Goal: Register for event/course

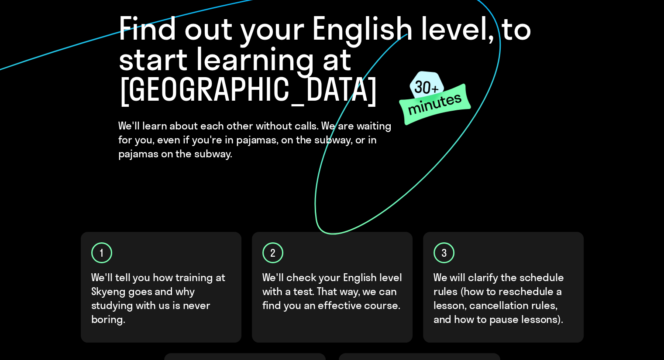
scroll to position [218, 0]
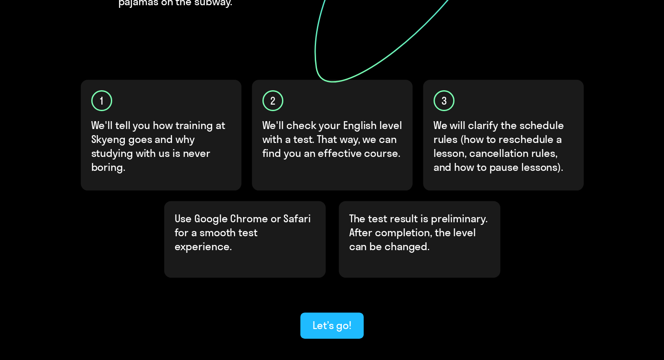
click at [337, 313] on button "Let’s go!" at bounding box center [331, 326] width 63 height 26
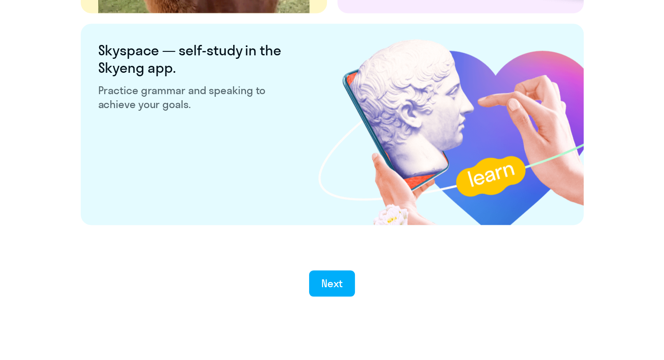
scroll to position [1662, 0]
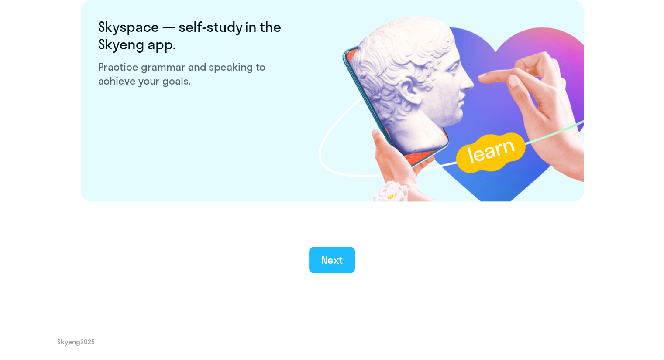
click at [338, 259] on div "Next" at bounding box center [331, 260] width 21 height 14
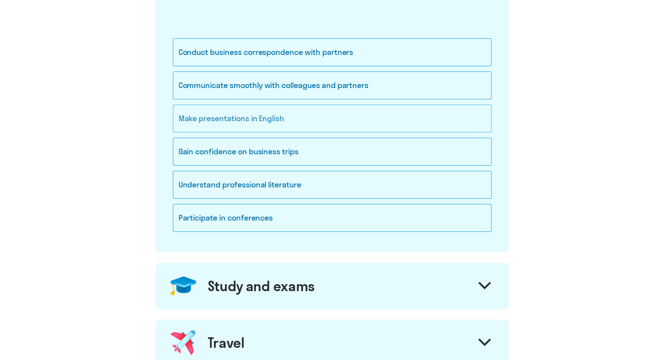
scroll to position [131, 0]
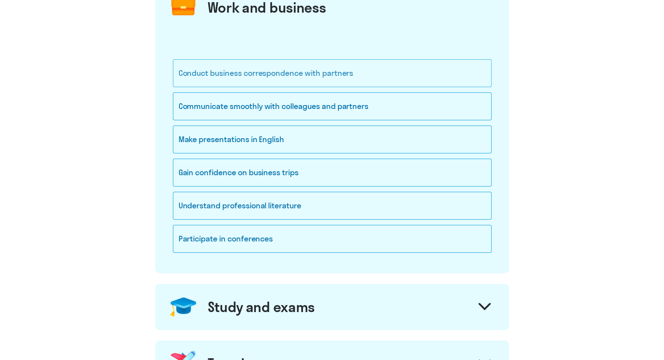
click at [255, 68] on div "Conduct business correspondence with partners" at bounding box center [332, 73] width 318 height 28
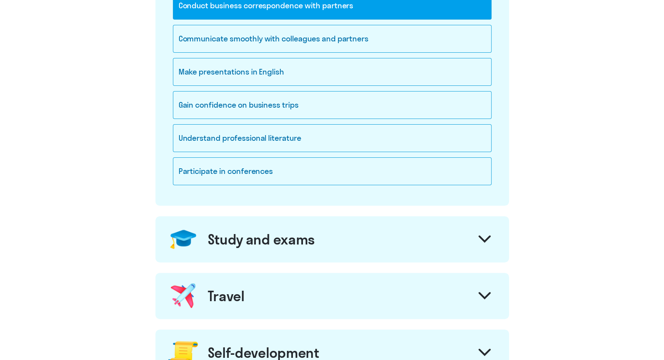
scroll to position [305, 0]
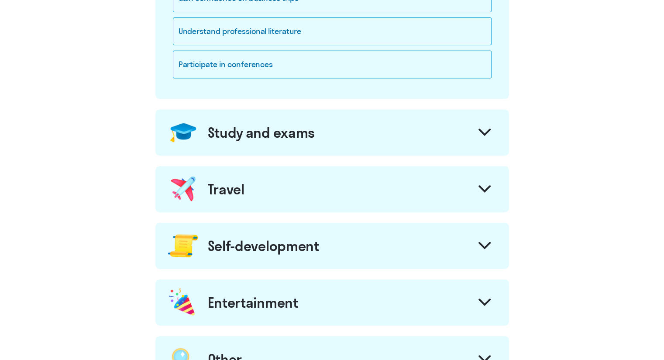
click at [479, 130] on icon at bounding box center [484, 132] width 10 height 5
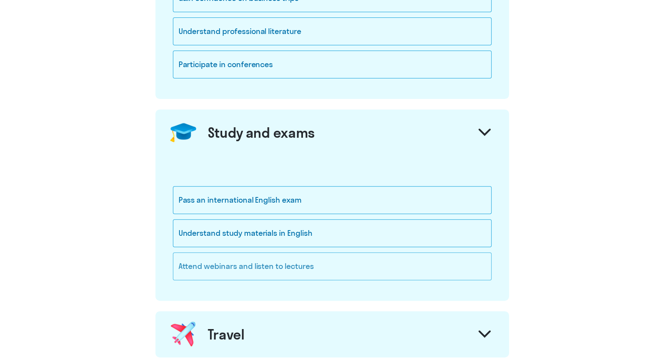
click at [299, 266] on div "Attend webinars and listen to lectures" at bounding box center [332, 267] width 318 height 28
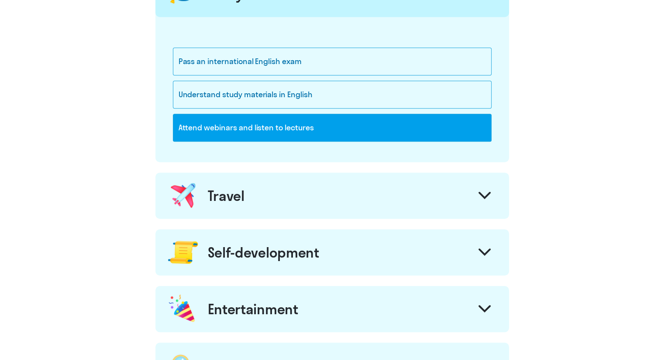
scroll to position [524, 0]
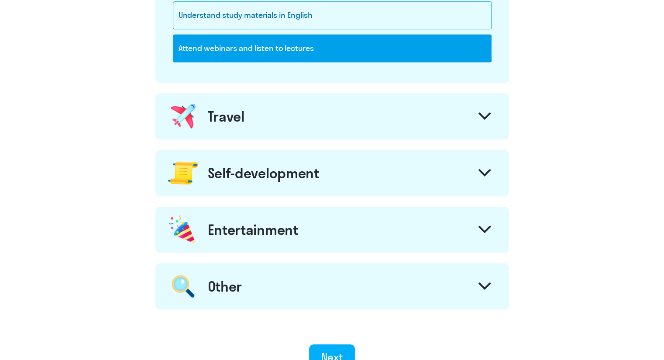
click at [477, 114] on div at bounding box center [484, 117] width 21 height 21
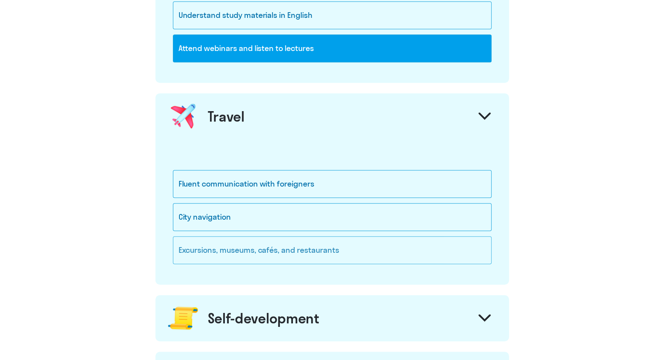
click at [325, 246] on div "Excursions, museums, cafés, and restaurants" at bounding box center [332, 250] width 318 height 28
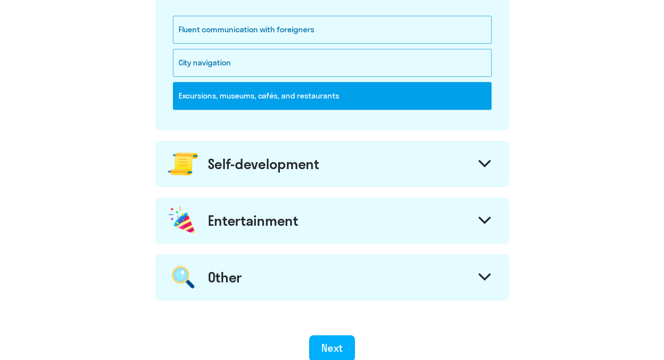
scroll to position [698, 0]
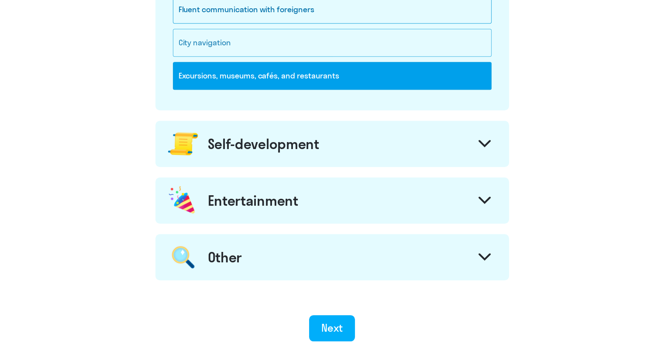
click at [189, 41] on div "City navigation" at bounding box center [332, 43] width 318 height 28
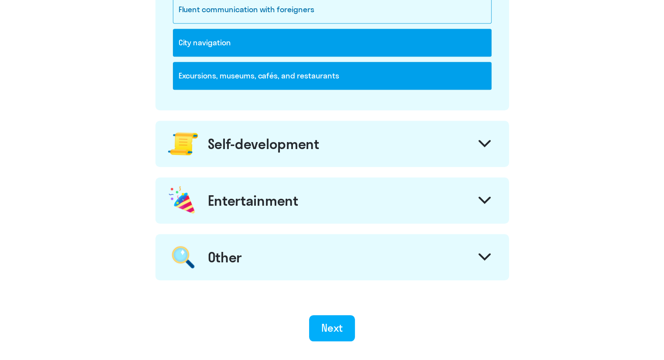
scroll to position [654, 0]
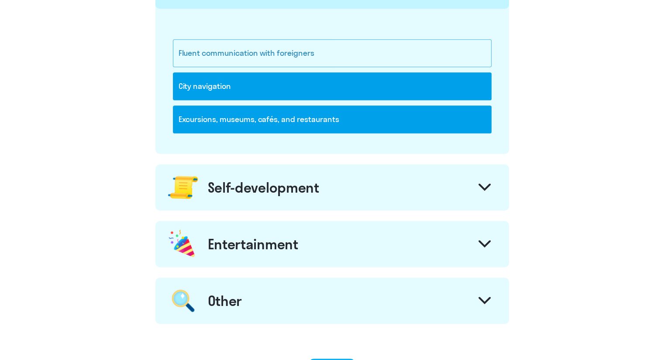
click at [263, 54] on div "Fluent communication with foreigners" at bounding box center [332, 53] width 318 height 28
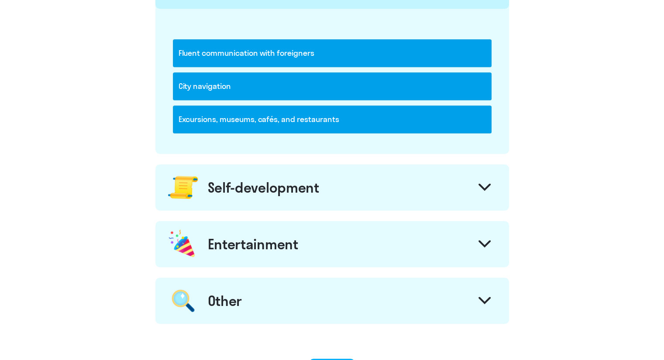
click at [475, 187] on div at bounding box center [484, 188] width 21 height 21
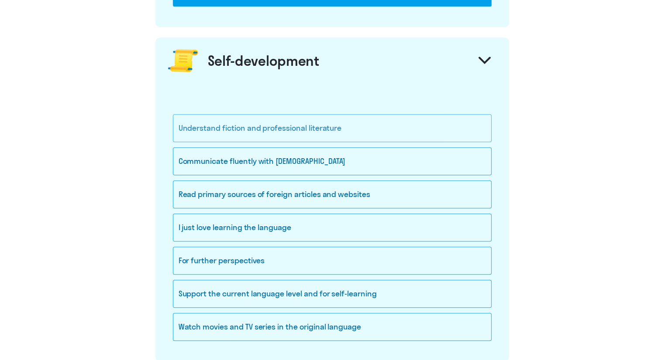
scroll to position [785, 0]
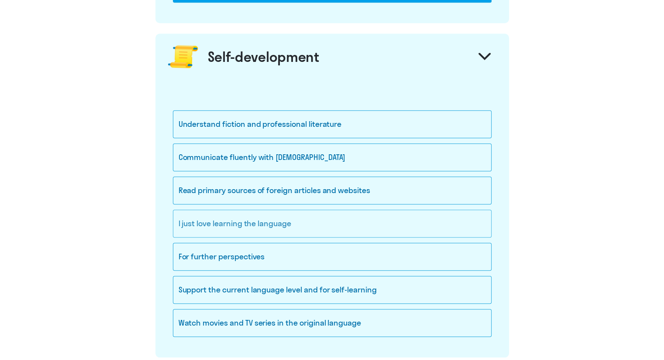
click at [278, 214] on div "I just love learning the language" at bounding box center [332, 224] width 318 height 28
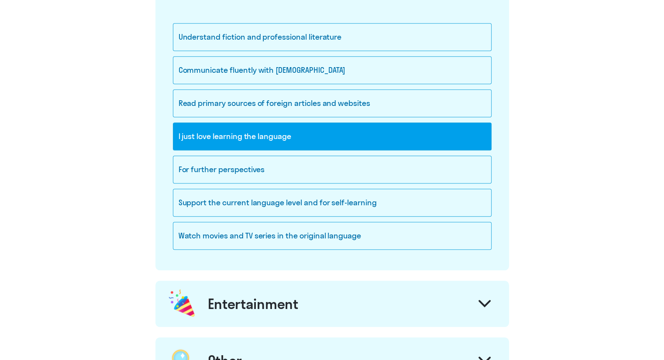
scroll to position [1003, 0]
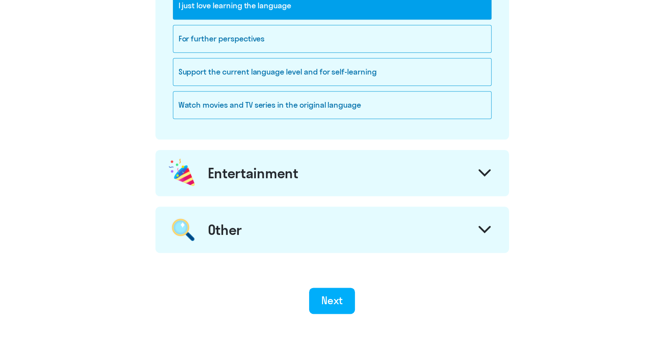
click at [480, 170] on icon at bounding box center [484, 172] width 10 height 5
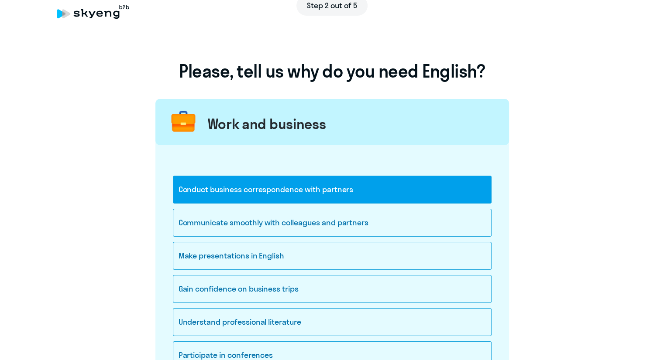
scroll to position [0, 0]
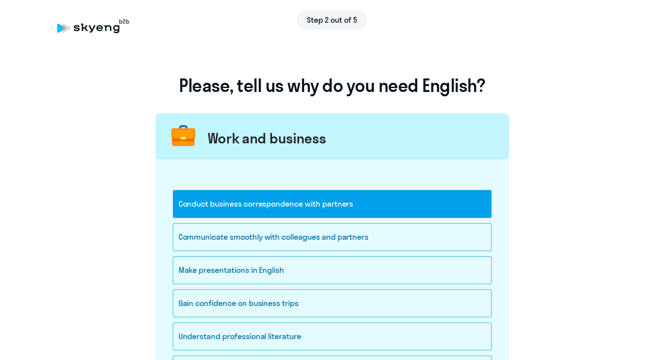
click at [292, 208] on div "Conduct business correspondence with partners" at bounding box center [332, 204] width 318 height 28
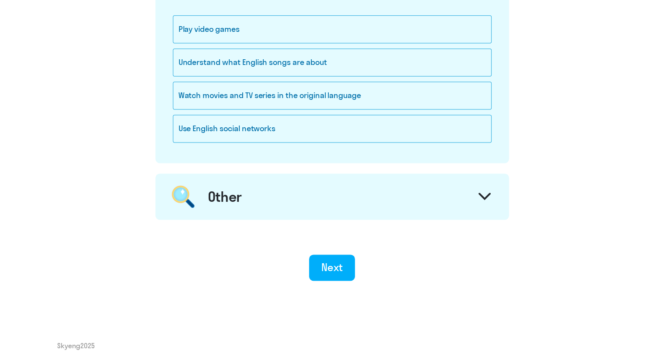
scroll to position [997, 0]
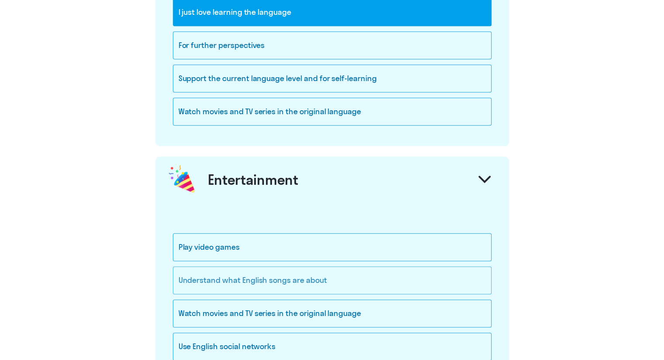
click at [280, 276] on div "Understand what English songs are about" at bounding box center [332, 281] width 318 height 28
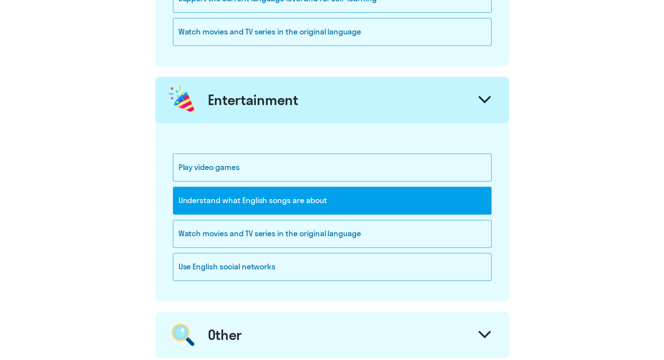
scroll to position [1171, 0]
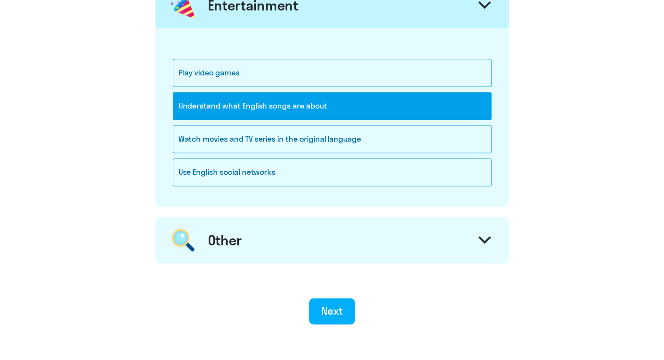
click at [464, 239] on div "Other" at bounding box center [331, 240] width 353 height 46
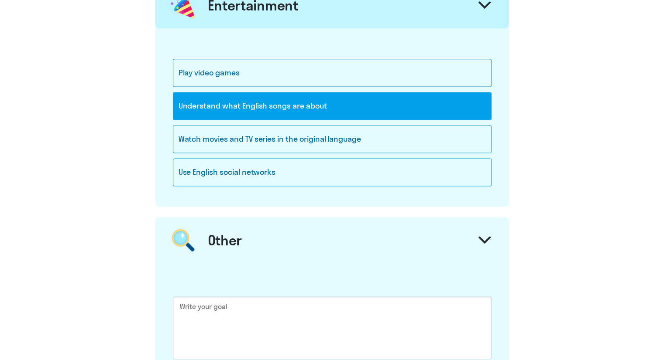
click at [464, 239] on div "Other" at bounding box center [331, 240] width 353 height 46
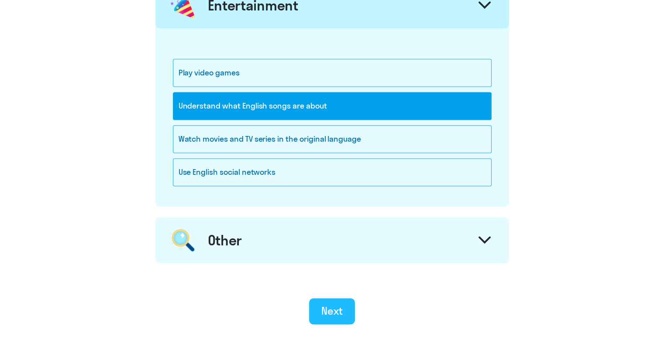
click at [329, 305] on div "Next" at bounding box center [331, 311] width 21 height 14
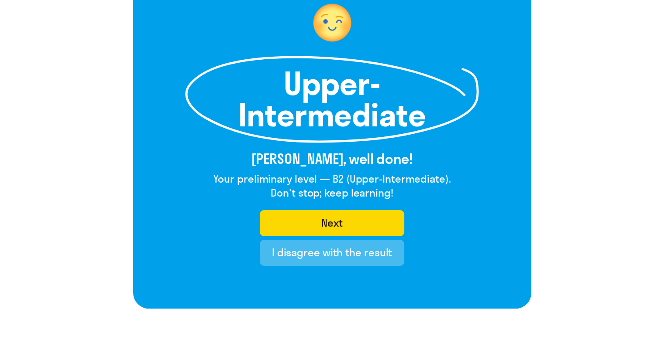
scroll to position [87, 0]
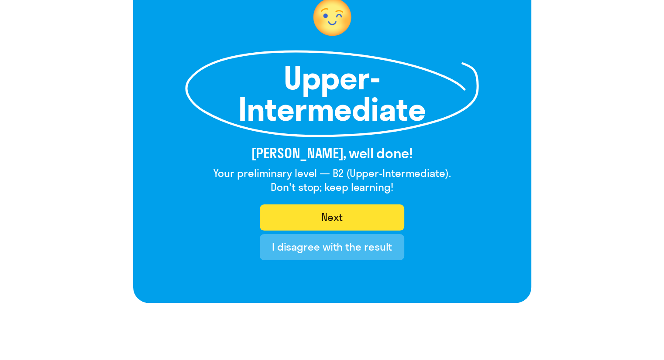
click at [332, 217] on div "Next" at bounding box center [331, 217] width 21 height 14
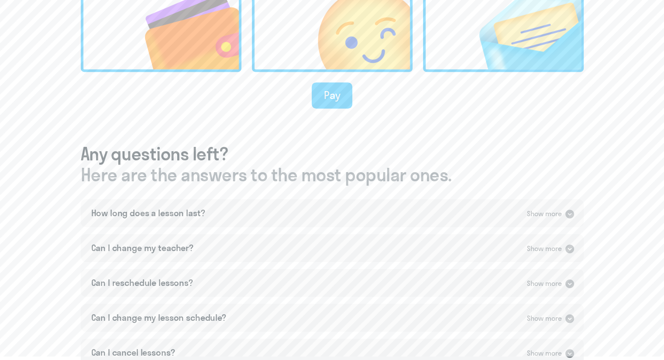
scroll to position [393, 0]
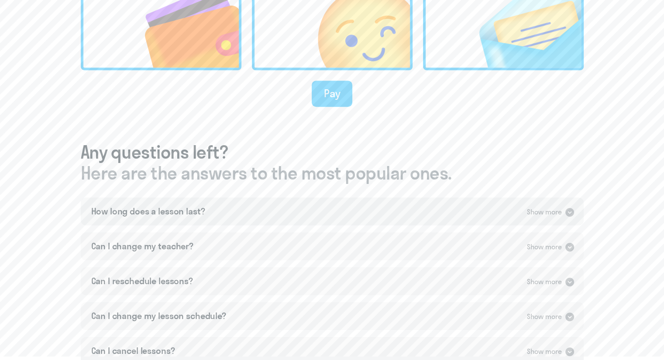
click at [571, 214] on icon at bounding box center [569, 212] width 9 height 9
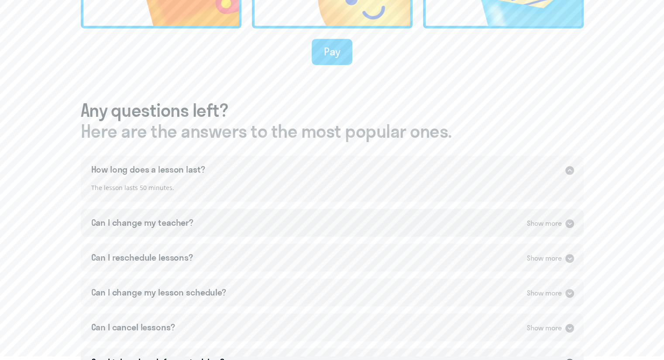
scroll to position [436, 0]
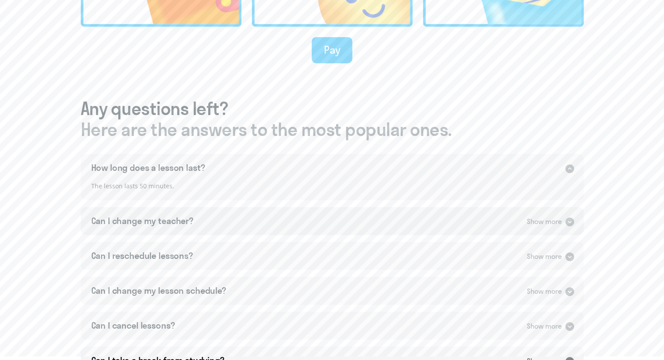
click at [569, 222] on icon at bounding box center [569, 222] width 9 height 9
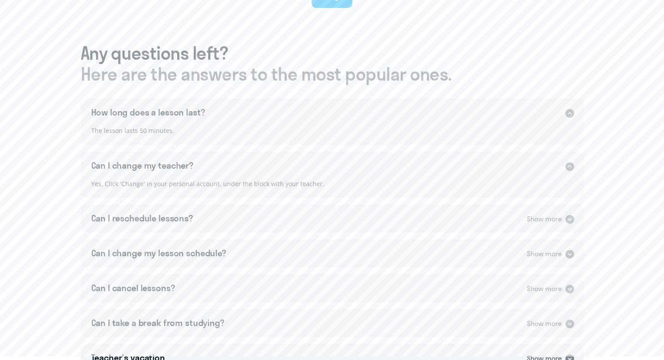
scroll to position [524, 0]
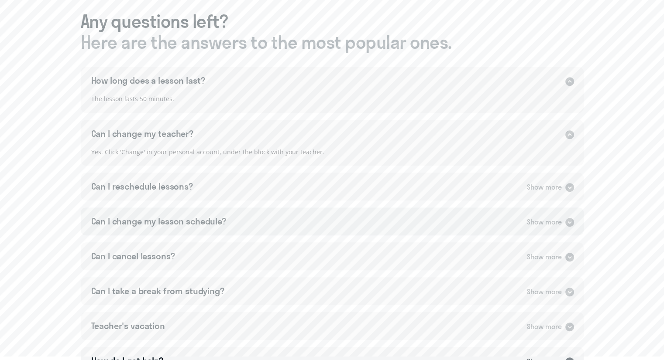
click at [565, 221] on icon at bounding box center [569, 222] width 9 height 9
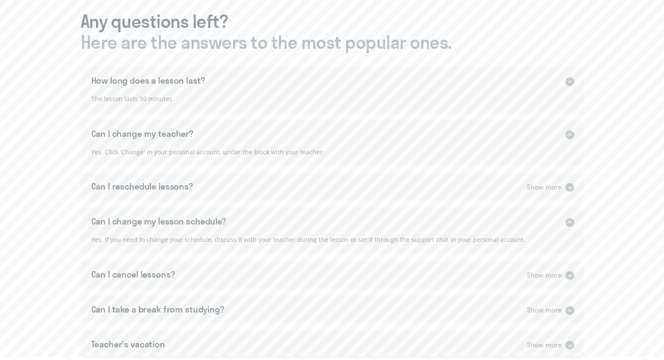
click at [565, 222] on icon at bounding box center [569, 222] width 9 height 9
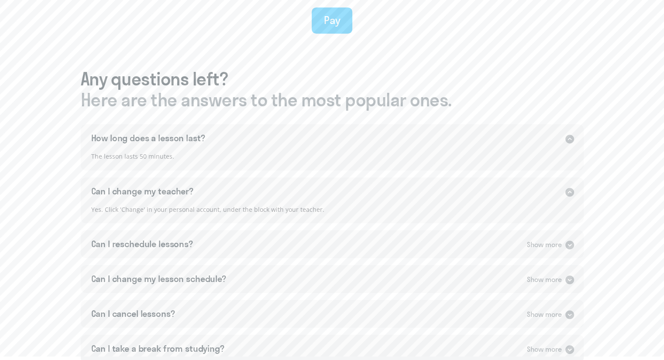
scroll to position [480, 0]
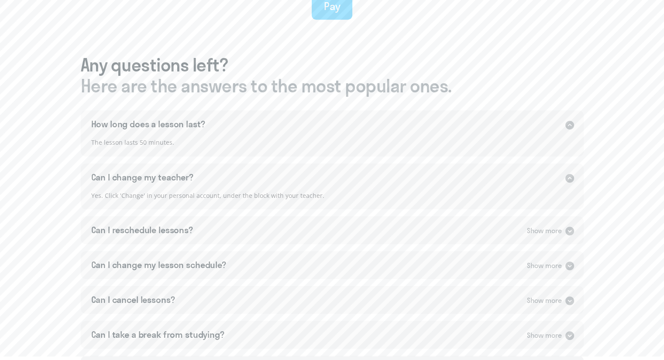
click at [333, 7] on div "Pay" at bounding box center [332, 6] width 17 height 14
